Goal: Answer question/provide support: Share knowledge or assist other users

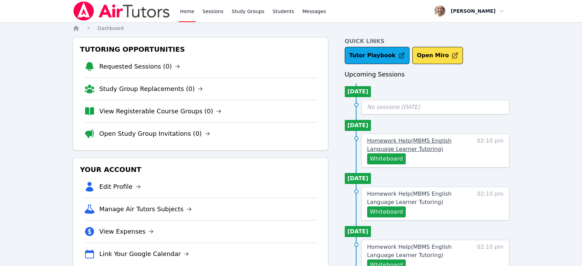
click at [407, 144] on span "Homework Help ( MBMS English Language Learner Tutoring )" at bounding box center [409, 144] width 84 height 15
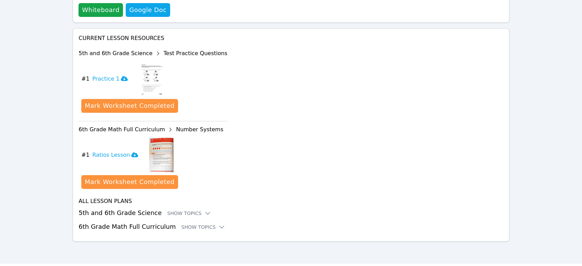
scroll to position [242, 0]
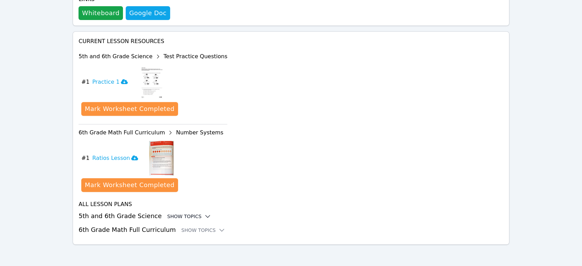
click at [186, 214] on div "Show Topics" at bounding box center [189, 216] width 44 height 7
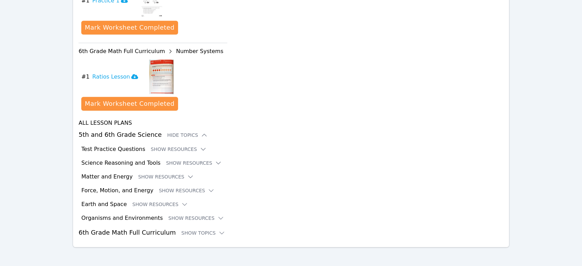
scroll to position [326, 0]
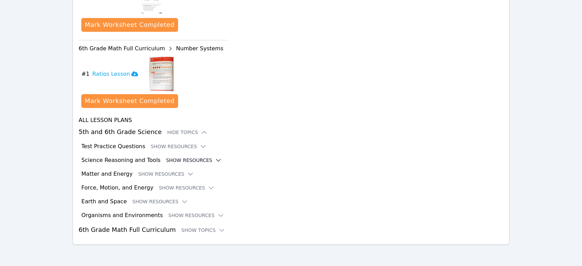
click at [190, 159] on button "Show Resources" at bounding box center [194, 160] width 56 height 7
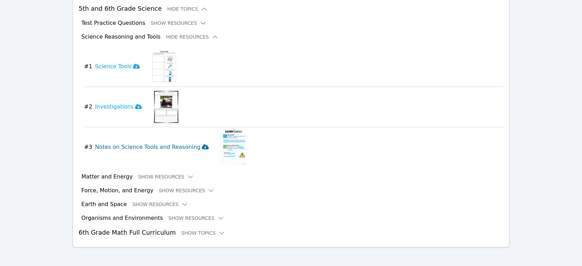
scroll to position [452, 0]
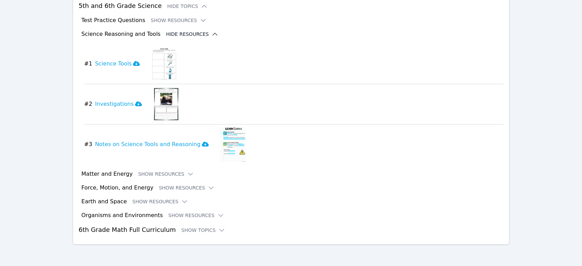
click at [192, 33] on button "Hide Resources" at bounding box center [192, 34] width 52 height 7
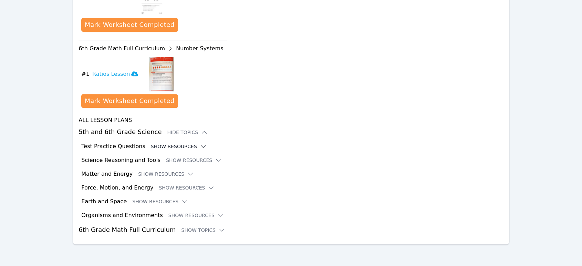
click at [200, 148] on icon at bounding box center [203, 146] width 7 height 7
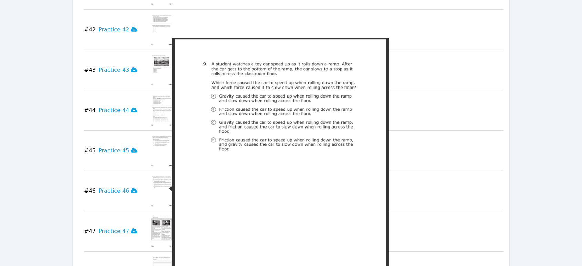
scroll to position [2343, 0]
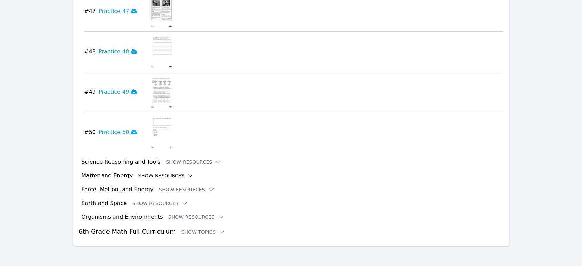
click at [164, 174] on button "Show Resources" at bounding box center [166, 175] width 56 height 7
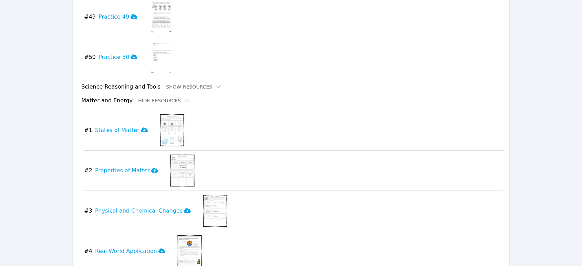
scroll to position [2457, 0]
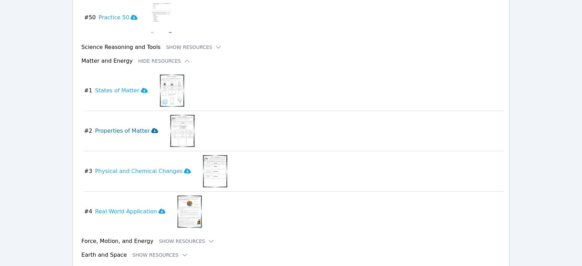
click at [128, 127] on h3 "Properties of Matter" at bounding box center [126, 131] width 63 height 8
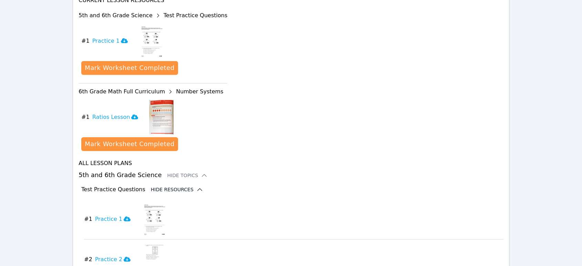
scroll to position [316, 0]
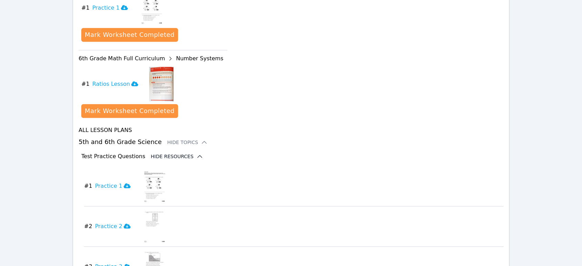
click at [175, 155] on button "Hide Resources" at bounding box center [177, 156] width 52 height 7
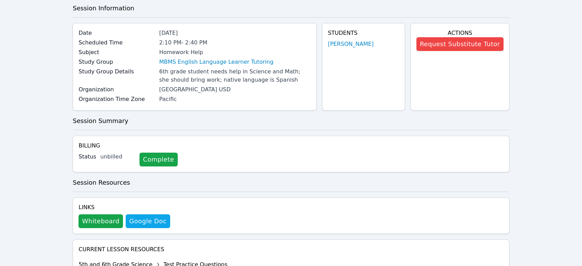
scroll to position [0, 0]
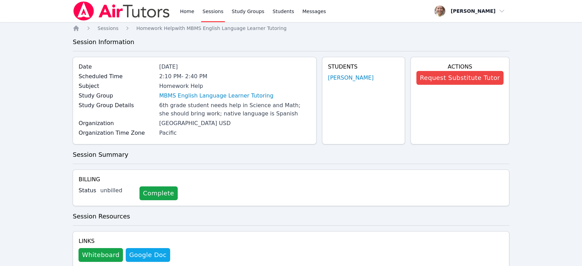
click at [219, 10] on link "Sessions" at bounding box center [213, 11] width 24 height 22
